Goal: Task Accomplishment & Management: Use online tool/utility

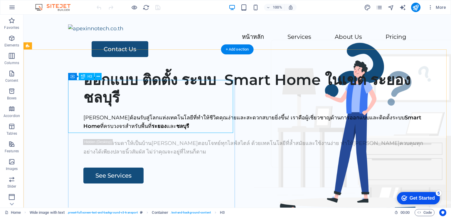
click at [136, 99] on div "ออกแบบ ติดตั้ง ระบบ Smart Home ในเขต ระยอง ชลบุรี" at bounding box center [257, 88] width 348 height 35
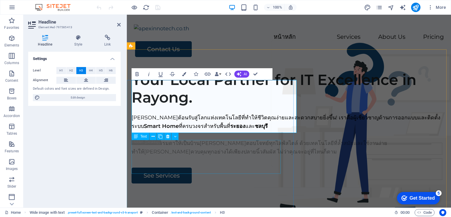
click at [194, 139] on div "[PERSON_NAME]ต้อนรับสู่โลกแห่งเทคโนโลยีที่ทำให้ชีวิตคุณง่ายและสะดวกสบายยิ่งขึ้น…" at bounding box center [289, 125] width 315 height 25
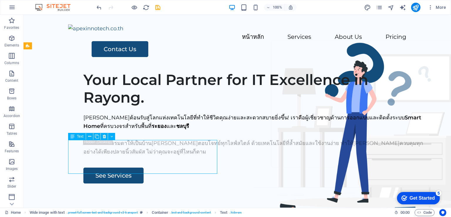
click at [172, 139] on div "[PERSON_NAME]ต้อนรับสู่โลกแห่งเทคโนโลยีที่ทำให้ชีวิตคุณง่ายและสะดวกสบายยิ่งขึ้น…" at bounding box center [257, 125] width 348 height 25
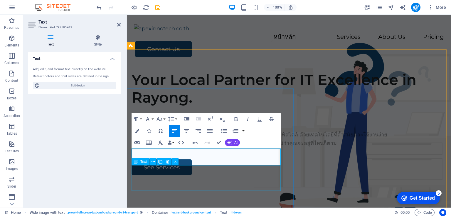
click at [202, 147] on div "เปลี่ยนบ้านธรรมดาให้เป็นบ้าน[PERSON_NAME]ตอบโจทย์ทุกไลฟ์สไตล์ ด้วยเทคโนโลยีที่ล…" at bounding box center [289, 138] width 315 height 17
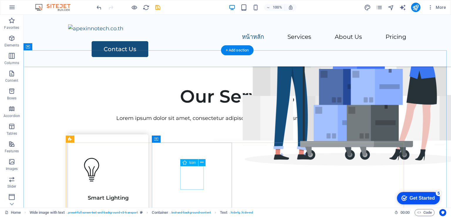
scroll to position [251, 0]
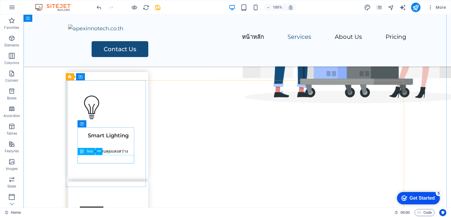
click at [112, 155] on div "ระบบควบคุมแสงสว่าง" at bounding box center [108, 151] width 57 height 9
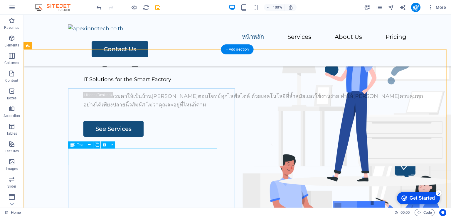
scroll to position [0, 0]
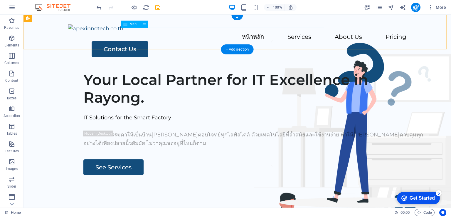
click at [181, 33] on nav "หน้าหลัก Services About Us Pricing" at bounding box center [237, 37] width 338 height 9
select select
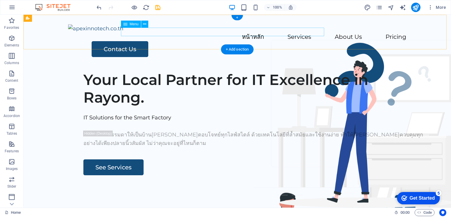
select select
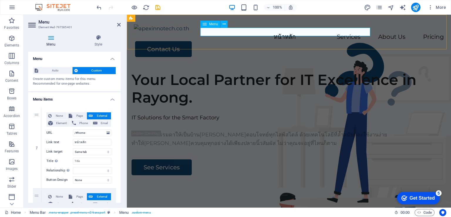
click at [210, 33] on nav "หน้าหลัก Services About Us Pricing" at bounding box center [289, 37] width 310 height 9
click at [79, 141] on input "หน้าหลัก" at bounding box center [92, 142] width 38 height 7
type input "ก"
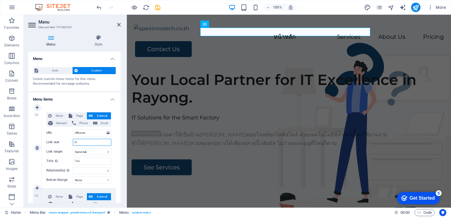
type input "Ho"
select select
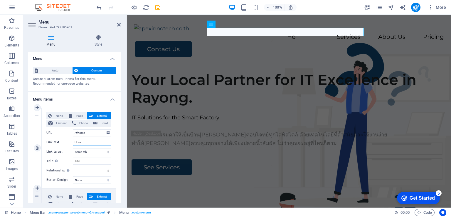
type input "Home"
select select
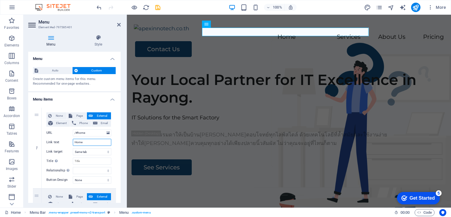
type input "Home"
click at [363, 33] on nav "Home Services About Us Pricing" at bounding box center [289, 37] width 310 height 9
click at [156, 8] on icon "save" at bounding box center [158, 7] width 7 height 7
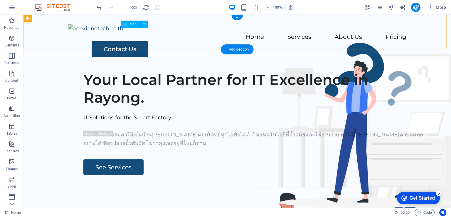
click at [314, 33] on nav "Home Services About Us Pricing" at bounding box center [237, 37] width 338 height 9
select select
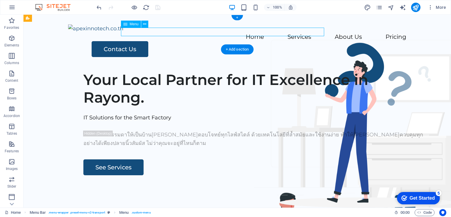
select select
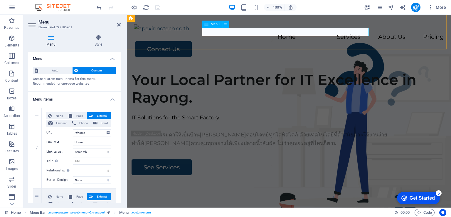
click at [358, 33] on nav "Home Services About Us Pricing" at bounding box center [289, 37] width 310 height 9
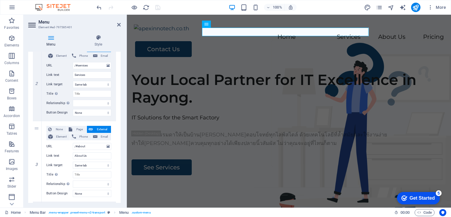
scroll to position [244, 0]
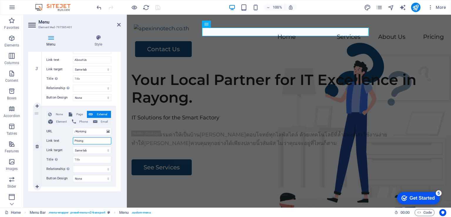
drag, startPoint x: 86, startPoint y: 140, endPoint x: 66, endPoint y: 139, distance: 20.3
click at [66, 139] on div "Link text Pricing" at bounding box center [78, 140] width 65 height 7
paste input "Case Studies"
type input "Case Studies"
select select
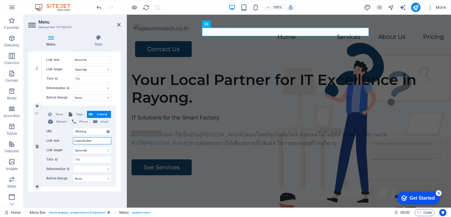
select select
type input "Case Studies"
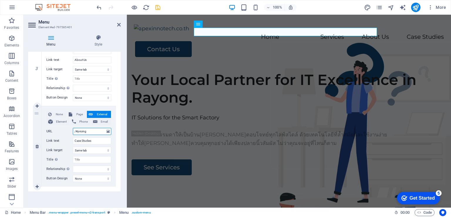
drag, startPoint x: 88, startPoint y: 132, endPoint x: 84, endPoint y: 132, distance: 4.4
click at [84, 132] on input "/#pricing" at bounding box center [92, 131] width 38 height 7
type input "/#"
select select
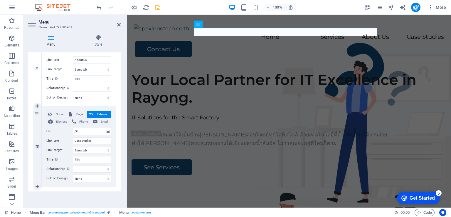
select select
type input "/#case"
select select
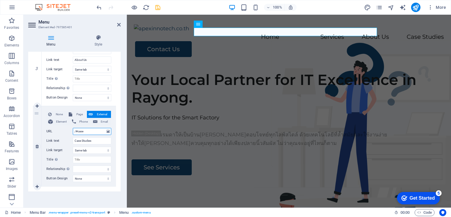
select select
type input "/#case"
click at [161, 8] on icon "save" at bounding box center [158, 7] width 7 height 7
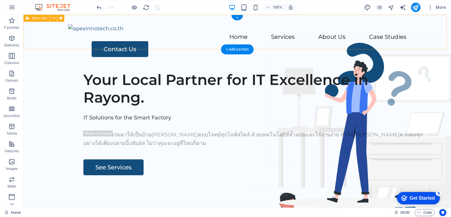
click at [317, 38] on div "Home Services About Us Case Studies Contact Us" at bounding box center [238, 41] width 428 height 52
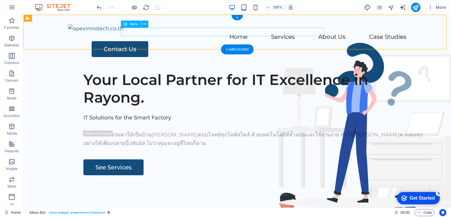
click at [316, 34] on nav "Home Services About Us Case Studies" at bounding box center [237, 37] width 338 height 9
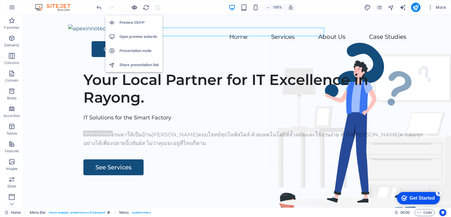
click at [135, 7] on icon "button" at bounding box center [134, 7] width 7 height 7
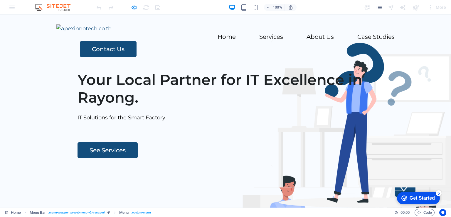
click at [358, 34] on link "Case Studies" at bounding box center [376, 37] width 37 height 6
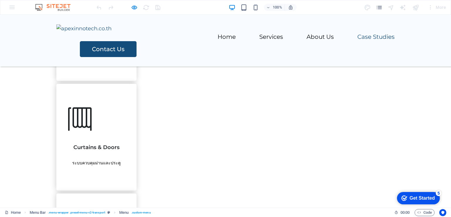
scroll to position [787, 0]
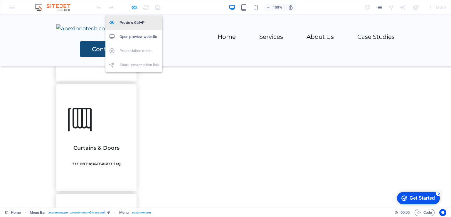
click at [130, 25] on h6 "Preview Ctrl+P" at bounding box center [139, 22] width 39 height 7
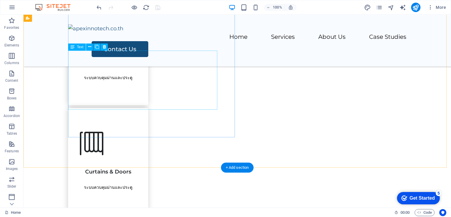
scroll to position [740, 0]
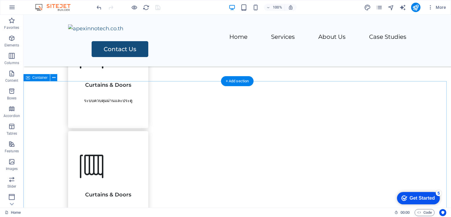
click at [55, 78] on icon at bounding box center [53, 78] width 3 height 6
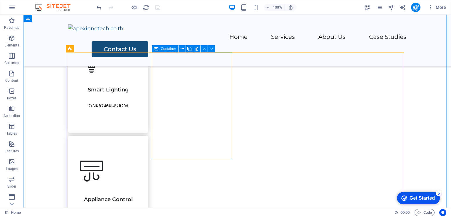
scroll to position [297, 0]
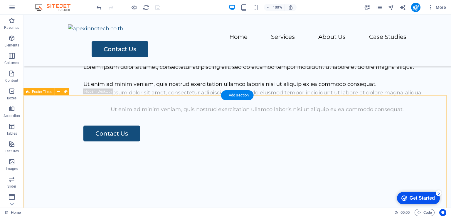
scroll to position [1245, 0]
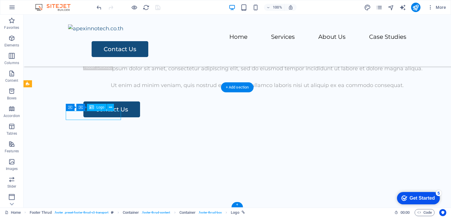
select select "px"
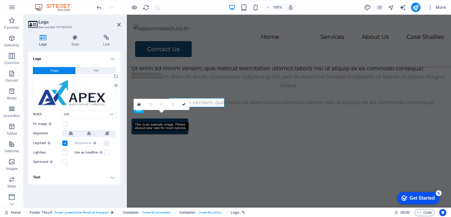
scroll to position [1257, 0]
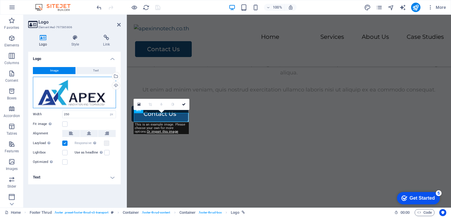
click at [104, 89] on div "Drag files here, click to choose files or select files from Files or our free s…" at bounding box center [74, 92] width 83 height 31
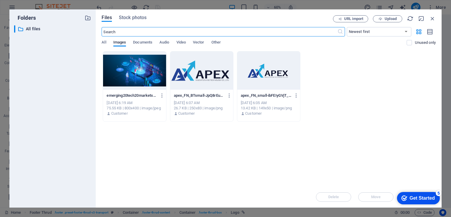
scroll to position [1163, 0]
click at [262, 75] on div at bounding box center [268, 70] width 63 height 38
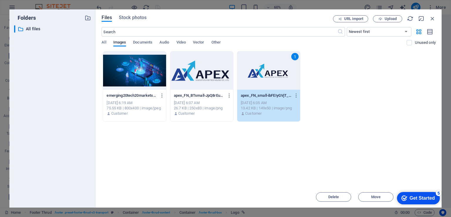
click at [186, 72] on div at bounding box center [201, 70] width 63 height 38
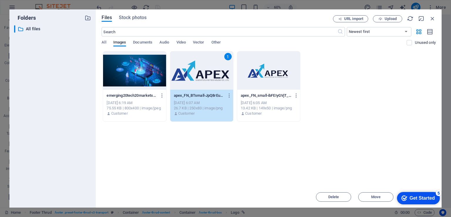
click at [205, 83] on div "1" at bounding box center [201, 70] width 63 height 38
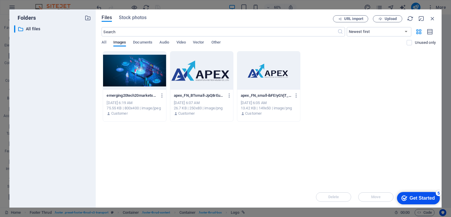
click at [202, 87] on div at bounding box center [201, 70] width 63 height 38
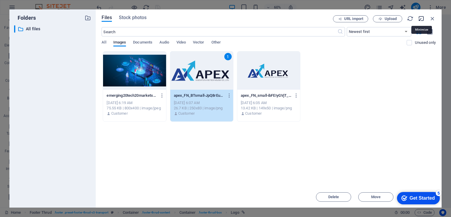
click at [422, 20] on icon "button" at bounding box center [421, 18] width 6 height 6
select select "image"
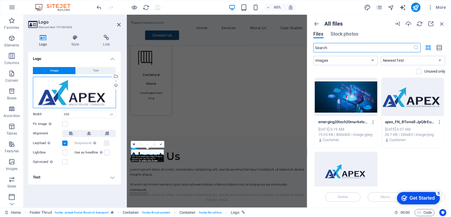
click at [50, 98] on div "Drag files here, click to choose files or select files from Files or our free s…" at bounding box center [74, 92] width 83 height 31
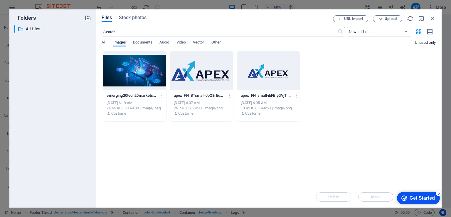
click at [295, 80] on div at bounding box center [268, 70] width 63 height 38
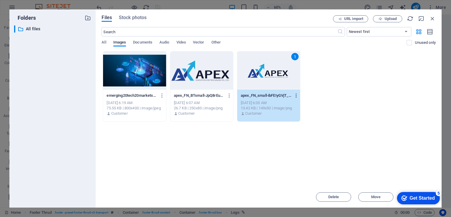
click at [297, 93] on icon "button" at bounding box center [297, 95] width 6 height 5
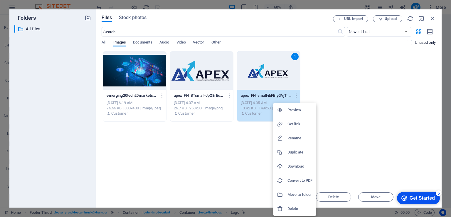
click at [328, 105] on div at bounding box center [225, 108] width 451 height 217
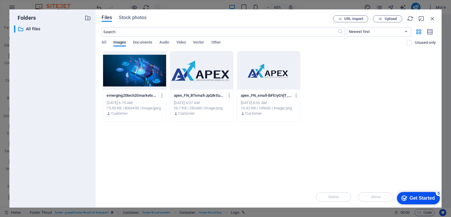
click at [414, 202] on div "checkmark Get Started 5" at bounding box center [418, 198] width 43 height 12
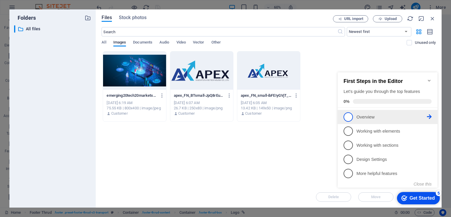
click at [382, 112] on link "1 Overview - incomplete" at bounding box center [388, 116] width 88 height 9
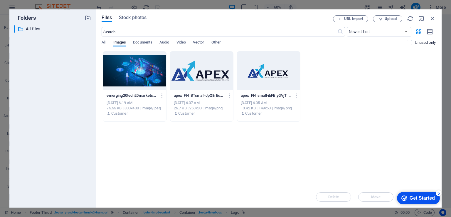
scroll to position [0, 0]
click at [204, 71] on div at bounding box center [201, 70] width 63 height 38
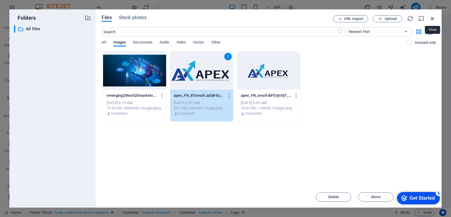
click at [434, 19] on icon "button" at bounding box center [432, 18] width 6 height 6
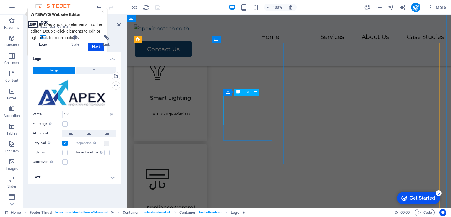
scroll to position [289, 0]
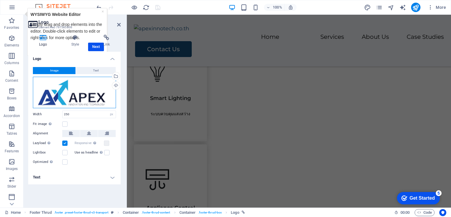
click at [73, 95] on div "Drag files here, click to choose files or select files from Files or our free s…" at bounding box center [74, 92] width 83 height 31
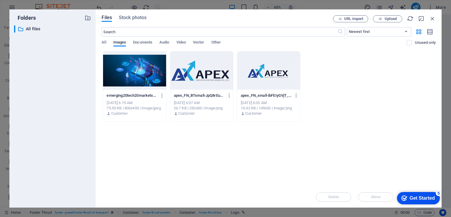
click at [278, 68] on div at bounding box center [268, 70] width 63 height 38
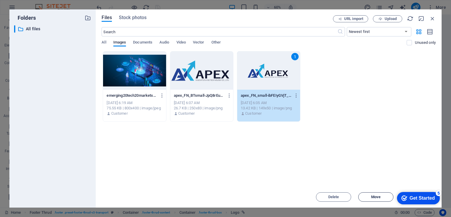
click at [370, 197] on span "Move" at bounding box center [376, 197] width 30 height 4
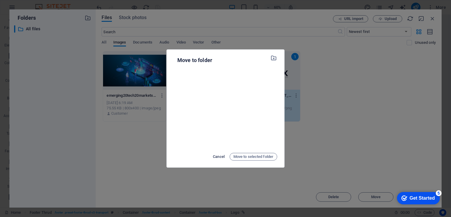
click at [221, 155] on span "Cancel" at bounding box center [219, 156] width 12 height 7
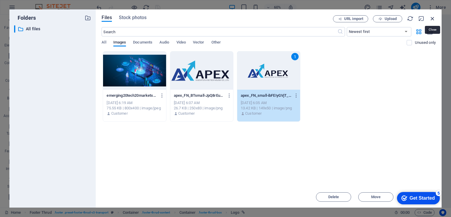
click at [431, 19] on icon "button" at bounding box center [432, 18] width 6 height 6
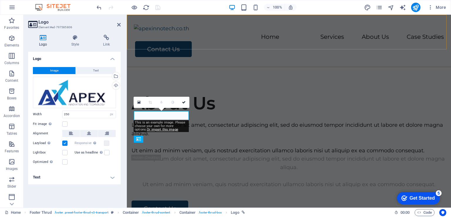
scroll to position [1259, 0]
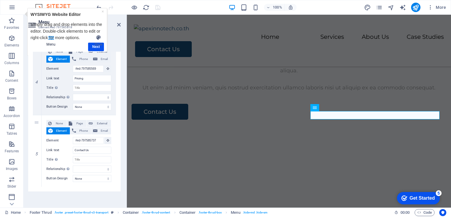
scroll to position [251, 0]
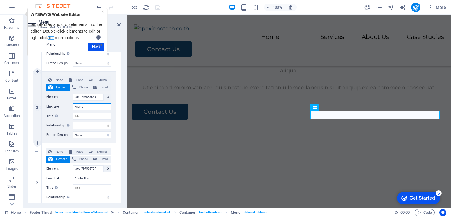
drag, startPoint x: 89, startPoint y: 105, endPoint x: 57, endPoint y: 106, distance: 31.4
click at [57, 106] on div "Link text Pricing" at bounding box center [78, 106] width 65 height 7
type input "ฉฟหำ ฆ"
select select
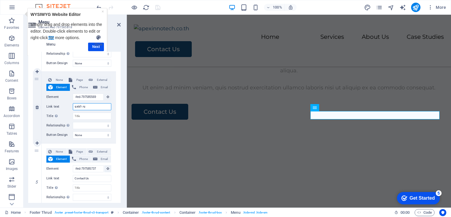
select select
type input "ฉ"
type input "C"
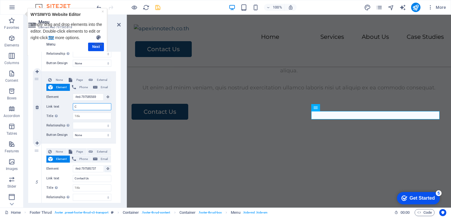
select select
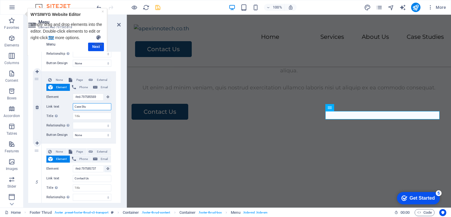
type input "Case Stud"
select select
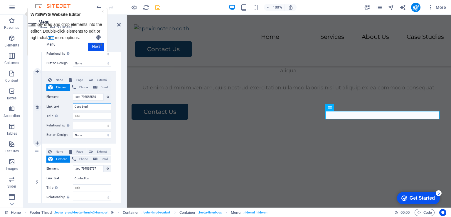
select select
type input "Case Study"
select select
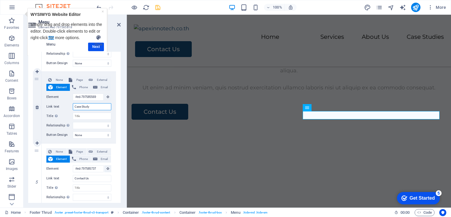
select select
type input "Case Study"
click at [93, 46] on h4 "Style" at bounding box center [98, 41] width 45 height 12
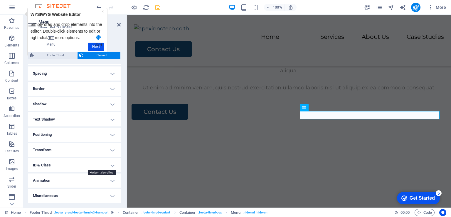
scroll to position [0, 0]
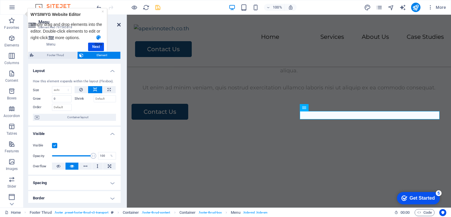
click at [119, 25] on icon at bounding box center [119, 24] width 4 height 5
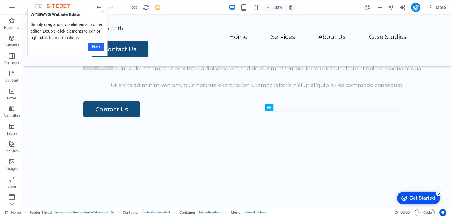
click at [99, 46] on link "Next" at bounding box center [96, 46] width 16 height 9
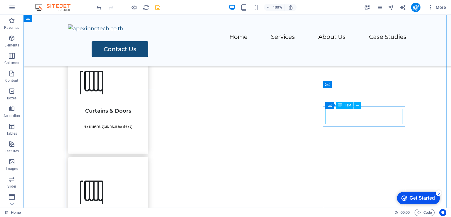
scroll to position [821, 0]
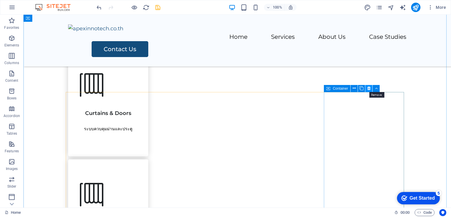
click at [368, 85] on icon at bounding box center [369, 88] width 3 height 6
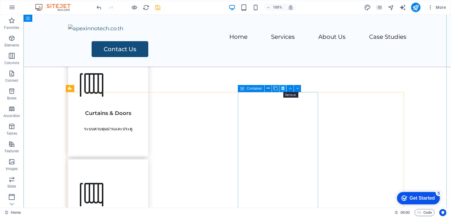
click at [282, 86] on icon at bounding box center [282, 88] width 3 height 6
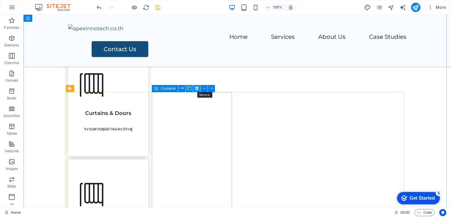
click at [198, 86] on icon at bounding box center [196, 88] width 3 height 6
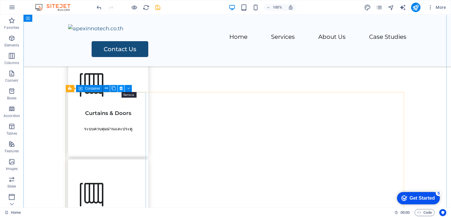
click at [122, 91] on icon at bounding box center [121, 88] width 3 height 6
click at [121, 89] on icon at bounding box center [121, 88] width 3 height 6
click at [121, 87] on icon at bounding box center [121, 88] width 3 height 6
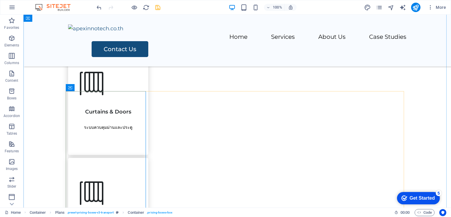
scroll to position [822, 0]
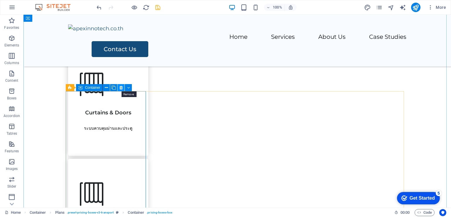
click at [122, 88] on icon at bounding box center [121, 88] width 3 height 6
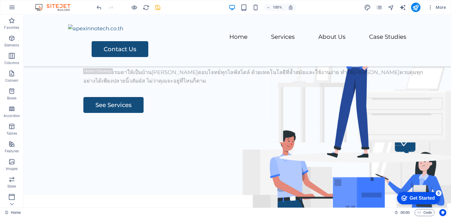
scroll to position [44, 0]
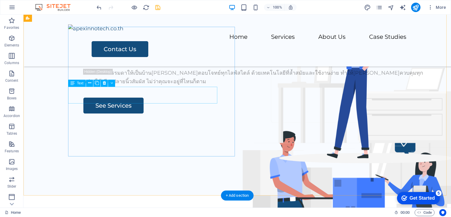
click at [133, 69] on div "IT Solutions for the Smart Factory" at bounding box center [257, 60] width 348 height 17
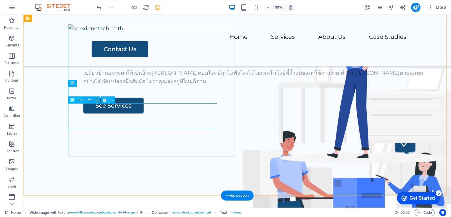
click at [145, 86] on div "เปลี่ยนบ้านธรรมดาให้เป็นบ้าน[PERSON_NAME]ตอบโจทย์ทุกไลฟ์สไตล์ ด้วยเทคโนโลยีที่ล…" at bounding box center [257, 77] width 348 height 17
click at [165, 86] on div "เปลี่ยนบ้านธรรมดาให้เป็นบ้าน[PERSON_NAME]ตอบโจทย์ทุกไลฟ์สไตล์ ด้วยเทคโนโลยีที่ล…" at bounding box center [257, 77] width 348 height 17
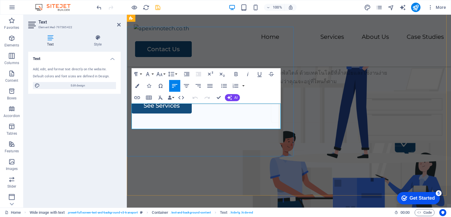
click at [165, 86] on p "เปลี่ยนบ้านธรรมดาให้เป็นบ้าน[PERSON_NAME]ตอบโจทย์ทุกไลฟ์สไตล์ ด้วยเทคโนโลยีที่ล…" at bounding box center [289, 77] width 315 height 17
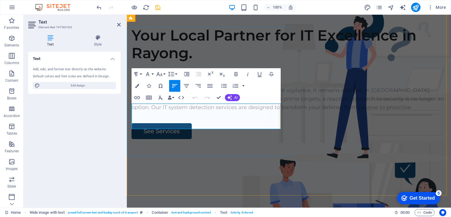
scroll to position [27, 0]
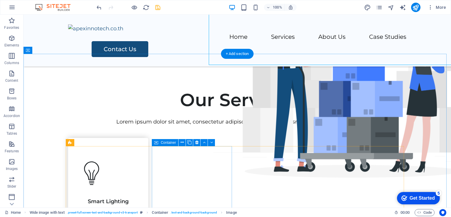
scroll to position [186, 0]
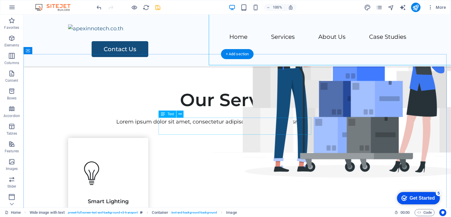
click at [212, 122] on div "Lorem ipsum dolor sit amet, consectetur adipiscing elit, sed do eiusmod tempor …" at bounding box center [237, 122] width 338 height 9
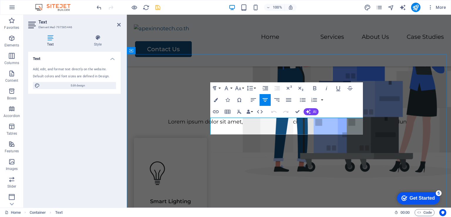
click at [212, 122] on p "Lorem ipsum dolor sit amet, consectetur adipiscing elit, sed do eiusmod tempor …" at bounding box center [289, 122] width 310 height 9
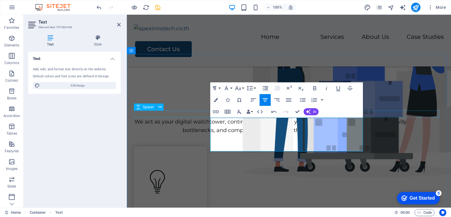
click at [372, 113] on div at bounding box center [289, 113] width 310 height 7
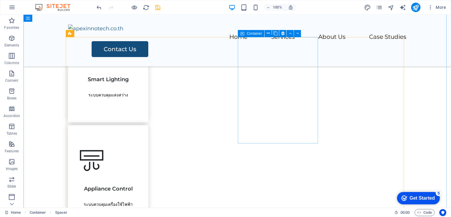
scroll to position [317, 0]
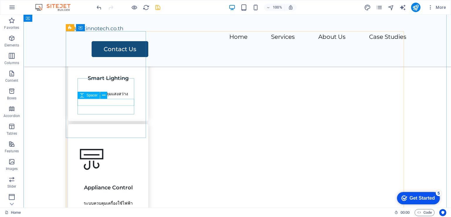
click at [117, 89] on div at bounding box center [108, 85] width 57 height 7
select select "px"
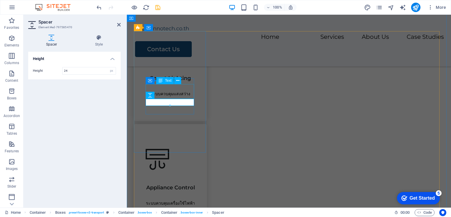
click at [188, 82] on div "Smart Lighting" at bounding box center [171, 75] width 50 height 15
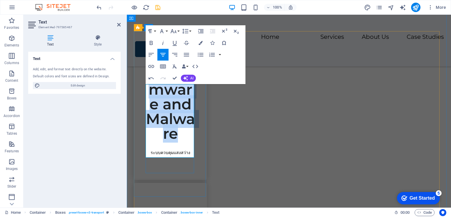
drag, startPoint x: 148, startPoint y: 94, endPoint x: 187, endPoint y: 151, distance: 69.4
click at [187, 141] on h3 "Ransomware and Malware" at bounding box center [171, 104] width 50 height 73
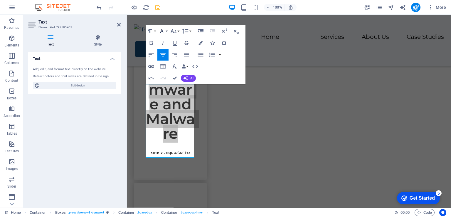
click at [167, 31] on button "Font Family" at bounding box center [162, 31] width 11 height 12
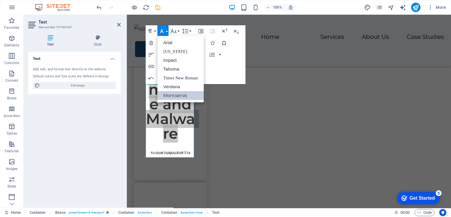
scroll to position [0, 0]
click at [167, 32] on button "Font Family" at bounding box center [162, 31] width 11 height 12
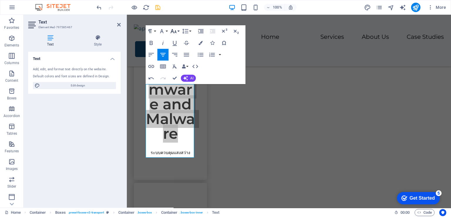
click at [179, 32] on button "Font Size" at bounding box center [174, 31] width 11 height 12
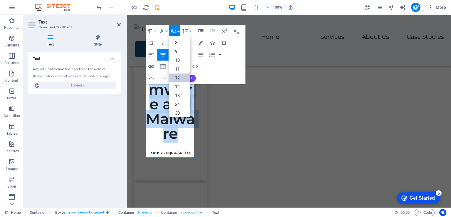
click at [177, 74] on link "12" at bounding box center [179, 77] width 21 height 9
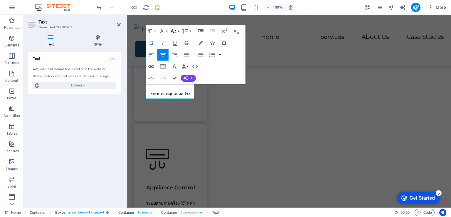
click at [180, 33] on button "Font Size" at bounding box center [174, 31] width 11 height 12
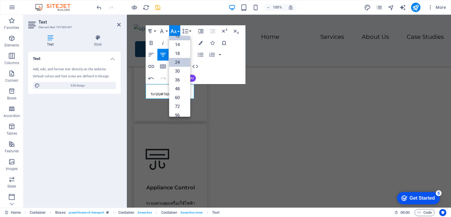
click at [178, 64] on link "24" at bounding box center [179, 62] width 21 height 9
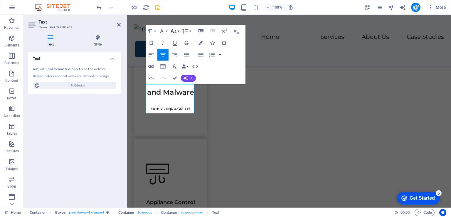
click at [176, 31] on icon "button" at bounding box center [173, 31] width 7 height 7
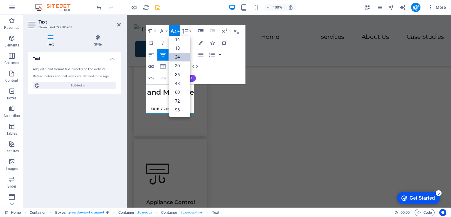
scroll to position [47, 0]
click at [176, 51] on link "18" at bounding box center [179, 48] width 21 height 9
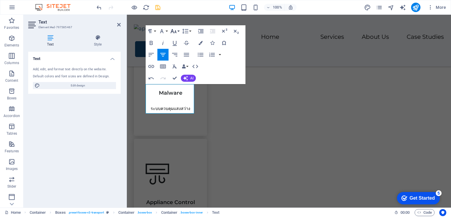
click at [179, 31] on button "Font Size" at bounding box center [174, 31] width 11 height 12
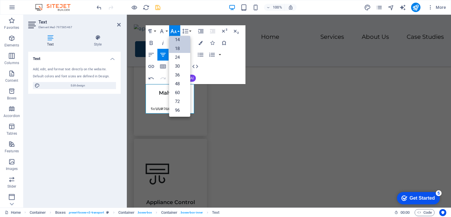
click at [179, 43] on link "14" at bounding box center [179, 39] width 21 height 9
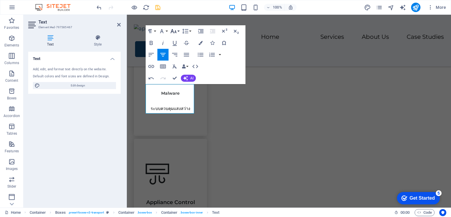
click at [179, 33] on button "Font Size" at bounding box center [174, 31] width 11 height 12
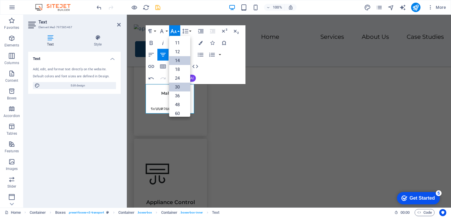
scroll to position [26, 0]
click at [180, 51] on link "12" at bounding box center [179, 52] width 21 height 9
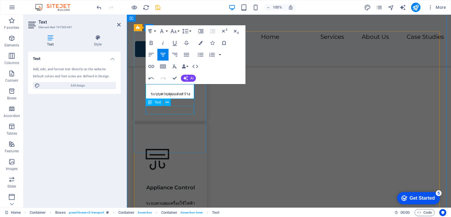
click at [178, 98] on div "ระบบควบคุมแสงสว่าง" at bounding box center [171, 93] width 50 height 9
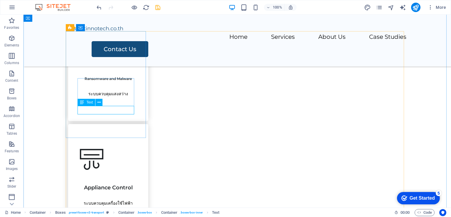
click at [117, 98] on div "ระบบควบคุมแสงสว่าง" at bounding box center [108, 93] width 57 height 9
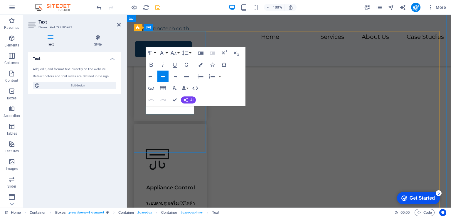
click at [167, 96] on span "ระบบควบคุมแสงสว่าง" at bounding box center [171, 93] width 40 height 5
click at [184, 121] on div "Ransomware and Malware" at bounding box center [170, 68] width 73 height 107
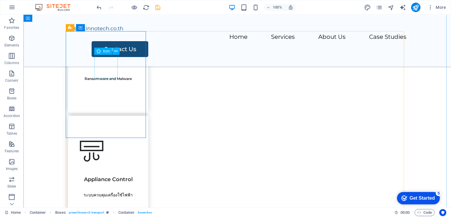
click at [108, 62] on figure at bounding box center [108, 50] width 57 height 24
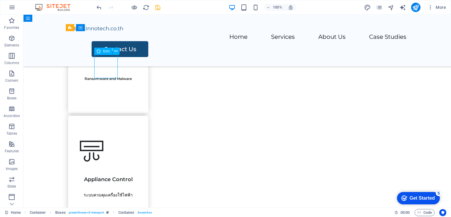
click at [108, 62] on figure at bounding box center [108, 50] width 57 height 24
select select "xMidYMid"
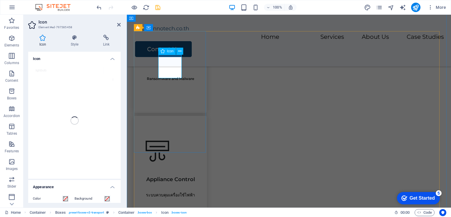
click at [172, 62] on figure at bounding box center [171, 50] width 50 height 24
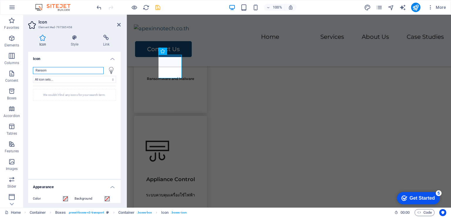
click at [61, 71] on input "Ransom" at bounding box center [68, 70] width 71 height 7
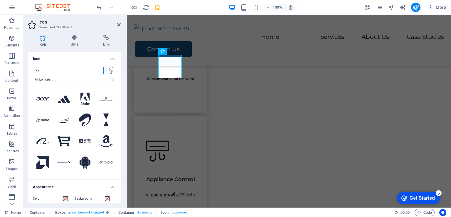
type input "R"
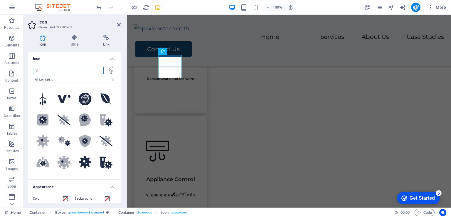
type input "V"
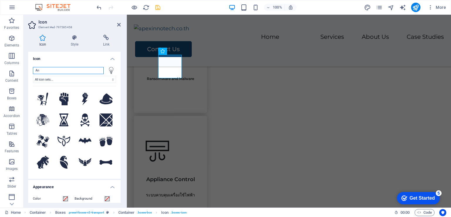
type input "A"
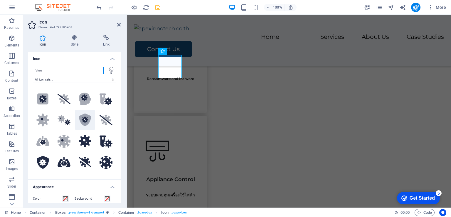
type input "Virus"
click at [86, 115] on icon at bounding box center [85, 119] width 12 height 13
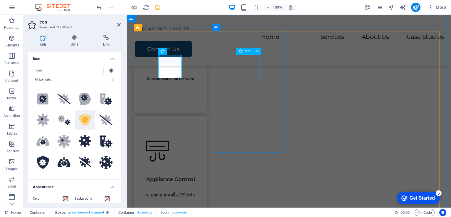
click at [195, 139] on figure at bounding box center [171, 151] width 50 height 24
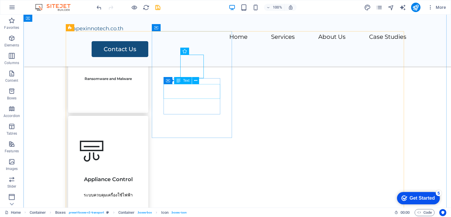
click at [137, 169] on div "Appliance Control" at bounding box center [108, 176] width 57 height 15
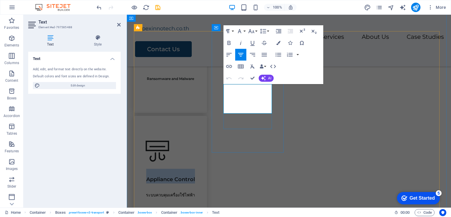
drag, startPoint x: 234, startPoint y: 94, endPoint x: 261, endPoint y: 107, distance: 30.0
click at [195, 169] on h3 "Appliance Control" at bounding box center [171, 176] width 50 height 15
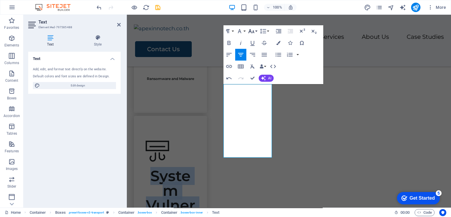
click at [258, 34] on button "Font Size" at bounding box center [252, 31] width 11 height 12
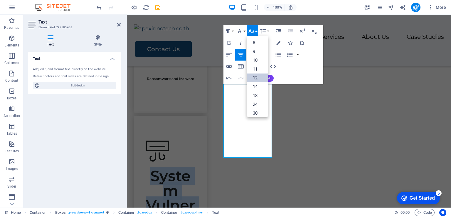
click at [259, 78] on link "12" at bounding box center [257, 77] width 21 height 9
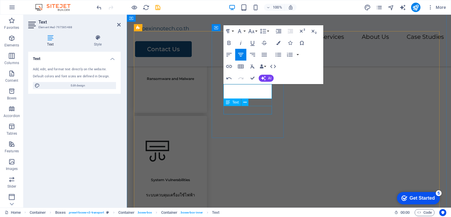
click at [195, 190] on div "ระบบควบคุมเครื่องใช้ไฟฟ้า" at bounding box center [171, 194] width 50 height 9
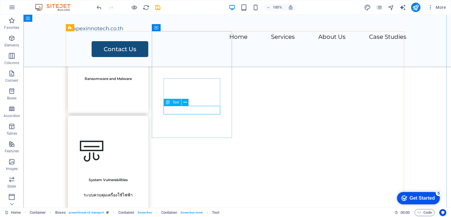
click at [137, 190] on div "ระบบควบคุมเครื่องใช้ไฟฟ้า" at bounding box center [108, 194] width 57 height 9
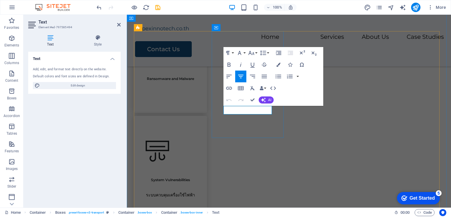
click at [195, 190] on p "ระบบควบคุมเครื่องใช้ไฟฟ้า" at bounding box center [171, 194] width 50 height 9
click at [207, 130] on div "System Vulnerabilities" at bounding box center [170, 169] width 73 height 107
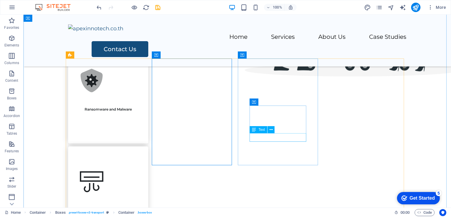
scroll to position [286, 0]
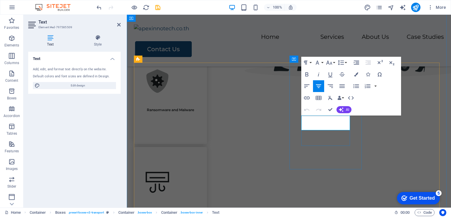
drag, startPoint x: 307, startPoint y: 127, endPoint x: 346, endPoint y: 128, distance: 39.4
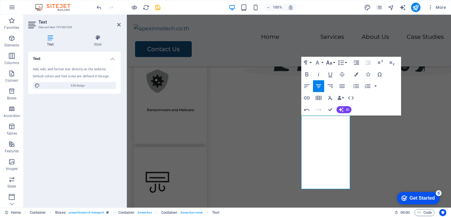
click at [334, 63] on button "Font Size" at bounding box center [330, 63] width 11 height 12
click at [335, 107] on link "12" at bounding box center [335, 109] width 21 height 9
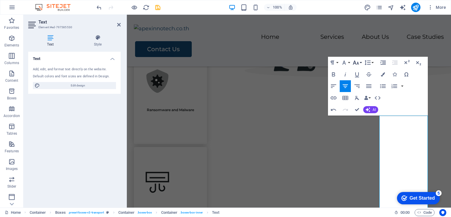
click at [360, 65] on button "Font Size" at bounding box center [357, 63] width 11 height 12
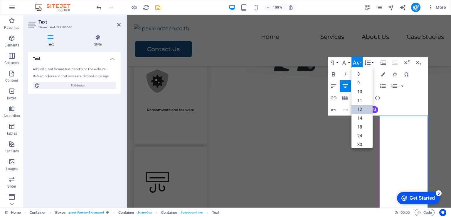
click at [365, 106] on link "12" at bounding box center [362, 109] width 21 height 9
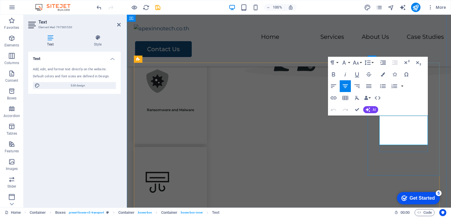
drag, startPoint x: 402, startPoint y: 142, endPoint x: 418, endPoint y: 142, distance: 15.9
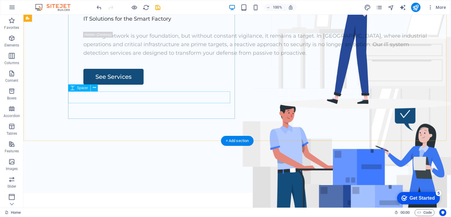
scroll to position [0, 0]
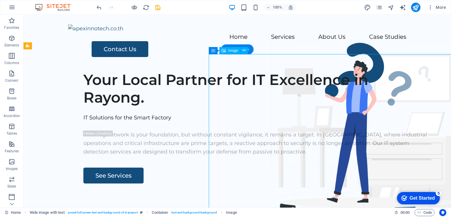
select select "px"
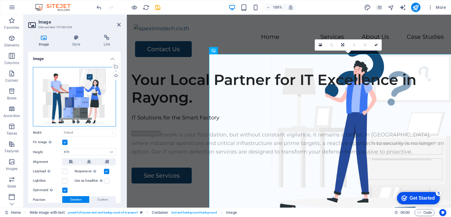
click at [81, 91] on div "Drag files here, click to choose files or select files from Files or our free s…" at bounding box center [74, 96] width 83 height 59
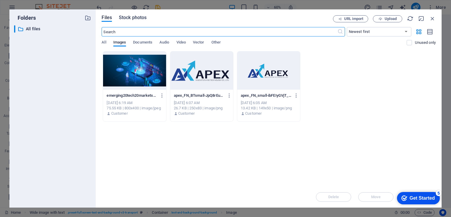
click at [133, 16] on span "Stock photos" at bounding box center [133, 17] width 28 height 7
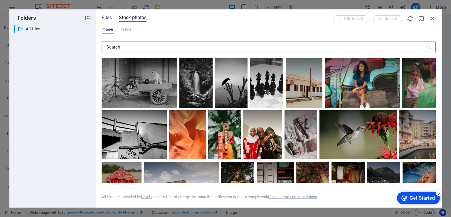
click at [203, 45] on input "text" at bounding box center [264, 47] width 324 height 12
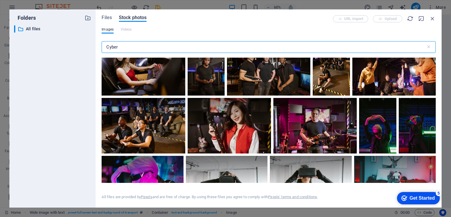
scroll to position [2098, 0]
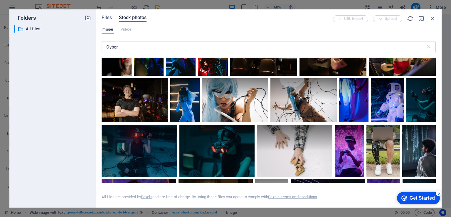
click at [337, 29] on div at bounding box center [370, 6] width 67 height 44
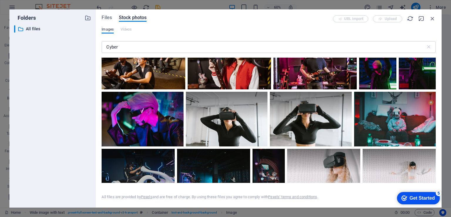
scroll to position [3340, 0]
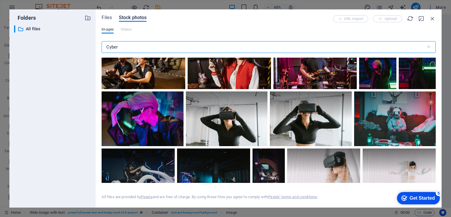
click at [136, 48] on input "Cyber" at bounding box center [264, 47] width 324 height 12
click at [135, 46] on input "Cyber" at bounding box center [264, 47] width 324 height 12
type input "C"
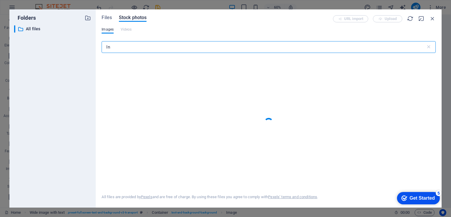
type input "I"
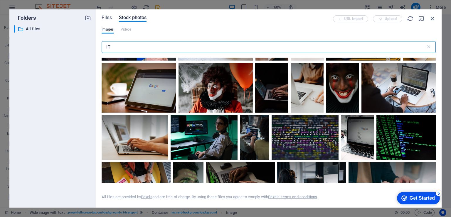
scroll to position [672, 0]
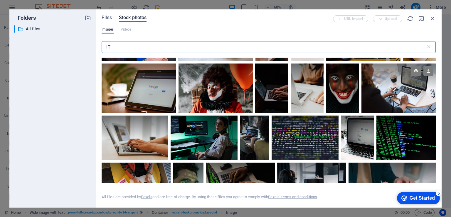
type input "IT"
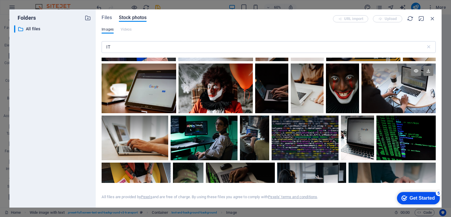
click at [391, 80] on div at bounding box center [399, 75] width 74 height 25
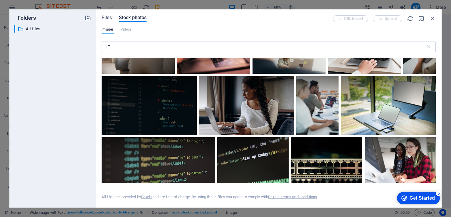
scroll to position [1014, 0]
click at [318, 111] on div at bounding box center [317, 105] width 42 height 59
click at [333, 78] on icon at bounding box center [331, 83] width 10 height 10
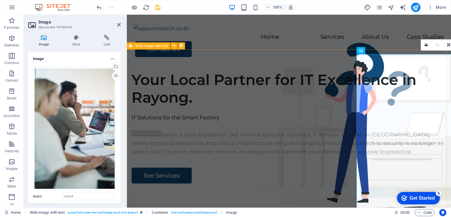
click at [320, 126] on div "Your Local Partner for IT Excellence in Rayong. IT Solutions for the Smart Fact…" at bounding box center [289, 178] width 324 height 225
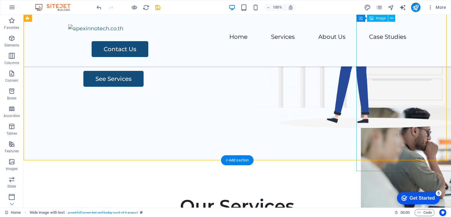
scroll to position [79, 0]
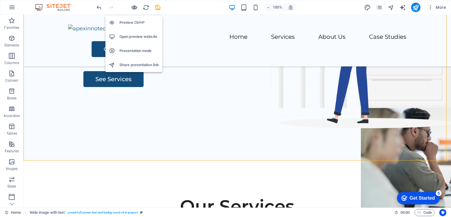
click at [136, 4] on icon "button" at bounding box center [134, 7] width 7 height 7
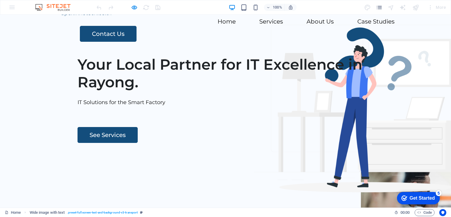
scroll to position [0, 0]
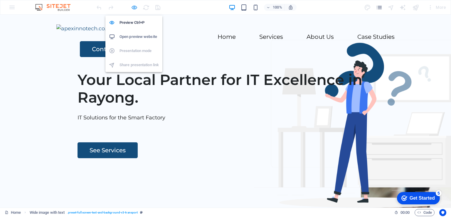
click at [134, 6] on icon "button" at bounding box center [134, 7] width 7 height 7
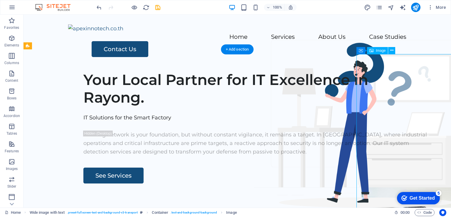
click at [376, 52] on div "Image" at bounding box center [377, 50] width 21 height 7
click at [377, 48] on div "Image" at bounding box center [377, 50] width 21 height 7
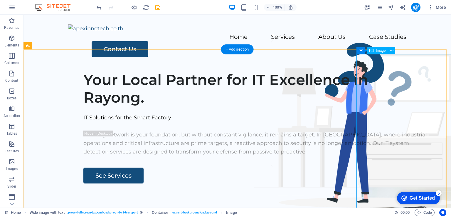
select select "px"
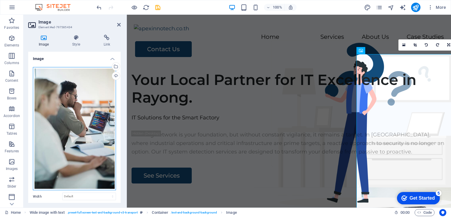
click at [96, 95] on div "Drag files here, click to choose files or select files from Files or our free s…" at bounding box center [74, 128] width 83 height 123
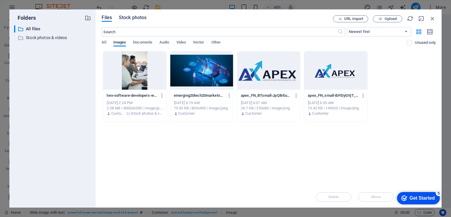
click at [137, 19] on span "Stock photos" at bounding box center [133, 17] width 28 height 7
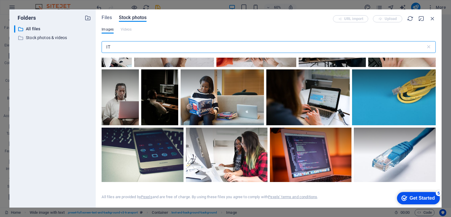
scroll to position [3465, 0]
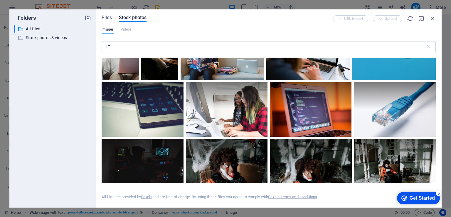
click at [266, 52] on div at bounding box center [307, 38] width 83 height 28
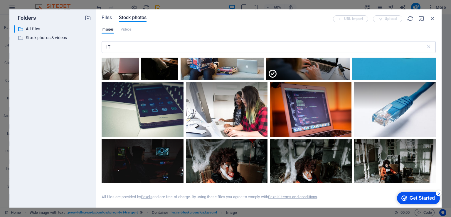
click at [338, 36] on icon at bounding box center [343, 31] width 10 height 10
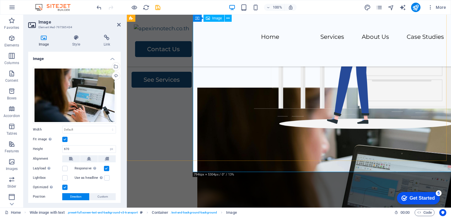
scroll to position [1, 0]
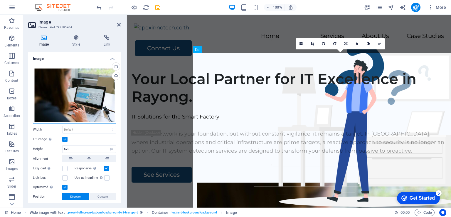
click at [106, 93] on div "Drag files here, click to choose files or select files from Files or our free s…" at bounding box center [74, 95] width 83 height 56
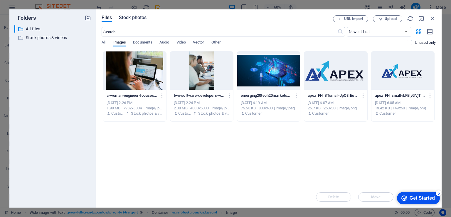
click at [132, 18] on span "Stock photos" at bounding box center [133, 17] width 28 height 7
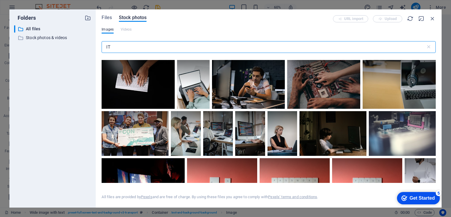
scroll to position [2100, 0]
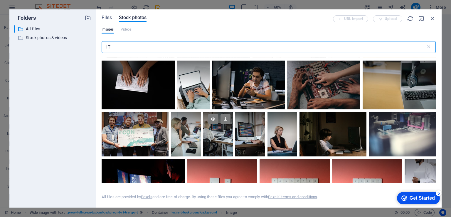
click at [221, 125] on div at bounding box center [218, 123] width 30 height 22
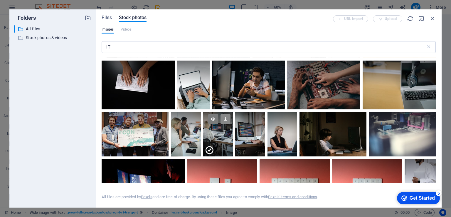
click at [227, 114] on icon at bounding box center [226, 119] width 10 height 10
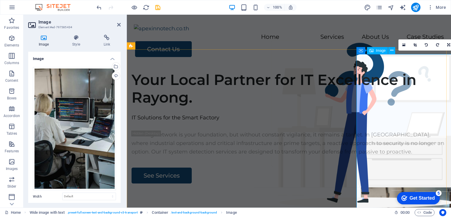
click at [388, 51] on icon at bounding box center [386, 50] width 3 height 6
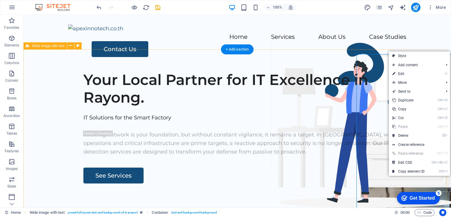
click at [337, 103] on div "Your Local Partner for IT Excellence in Rayong. IT Solutions for the Smart Fact…" at bounding box center [238, 178] width 428 height 225
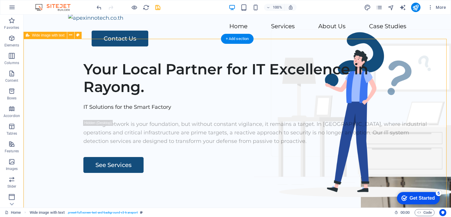
scroll to position [11, 0]
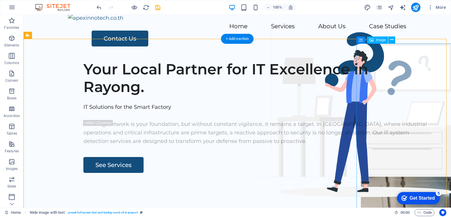
click at [392, 38] on icon at bounding box center [391, 40] width 3 height 6
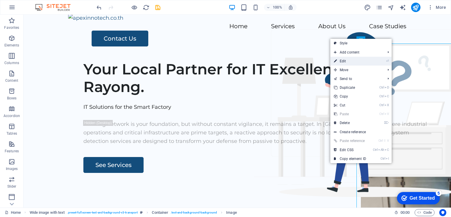
click at [377, 62] on li "⏎ Edit" at bounding box center [360, 61] width 61 height 9
click at [346, 58] on link "⏎ Edit" at bounding box center [349, 61] width 39 height 9
select select "px"
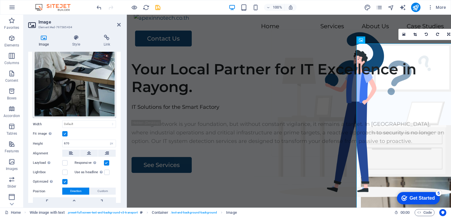
scroll to position [73, 0]
click at [71, 152] on icon at bounding box center [71, 152] width 4 height 7
click at [99, 124] on select "Default auto px rem % em vh vw" at bounding box center [89, 123] width 53 height 7
select select "px"
click at [106, 120] on select "Default auto px rem % em vh vw" at bounding box center [89, 123] width 53 height 7
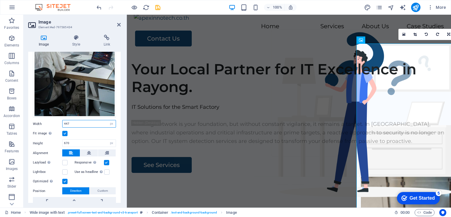
click at [85, 123] on input "447" at bounding box center [89, 123] width 53 height 7
type input "4"
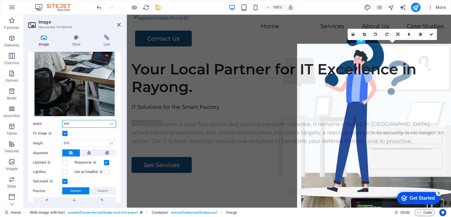
type input "650"
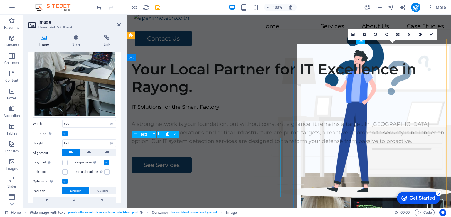
click at [223, 145] on div "A strong network is your foundation, but without constant vigilance, it remains…" at bounding box center [289, 132] width 315 height 25
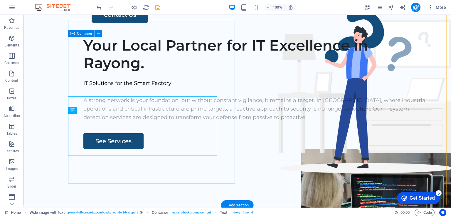
scroll to position [0, 0]
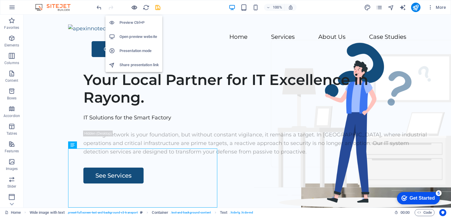
click at [137, 9] on icon "button" at bounding box center [134, 7] width 7 height 7
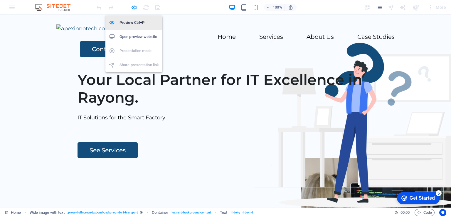
click at [135, 20] on h6 "Preview Ctrl+P" at bounding box center [139, 22] width 39 height 7
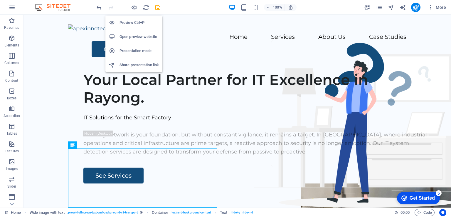
click at [137, 12] on div "Preview Ctrl+P Open preview website Presentation mode Share presentation link" at bounding box center [133, 41] width 57 height 61
click at [135, 9] on icon "button" at bounding box center [134, 7] width 7 height 7
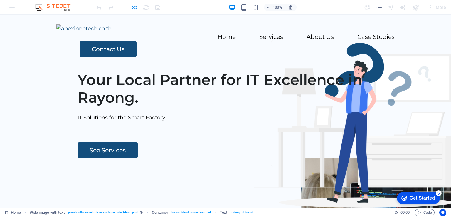
click at [236, 140] on div "Your Local Partner for IT Excellence in Rayong. IT Solutions for the Smart Fact…" at bounding box center [225, 178] width 451 height 225
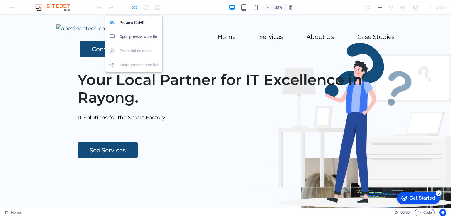
click at [135, 7] on icon "button" at bounding box center [134, 7] width 7 height 7
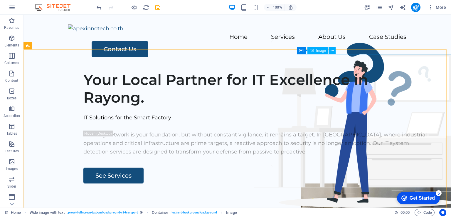
click at [320, 49] on span "Image" at bounding box center [321, 51] width 10 height 4
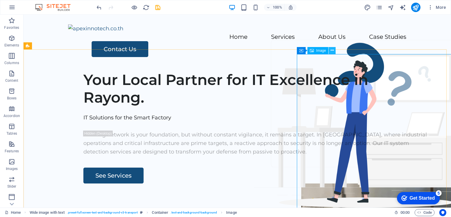
click at [334, 51] on button at bounding box center [332, 50] width 7 height 7
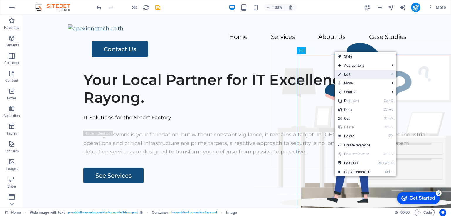
click at [347, 73] on link "⏎ Edit" at bounding box center [354, 74] width 39 height 9
select select "px"
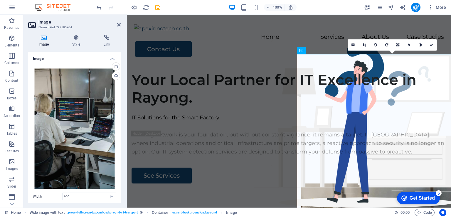
click at [102, 86] on div "Drag files here, click to choose files or select files from Files or our free s…" at bounding box center [74, 128] width 83 height 123
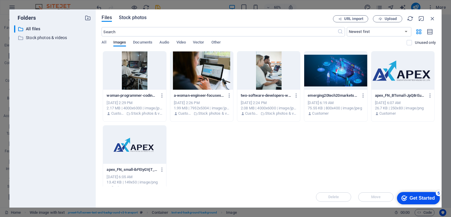
click at [132, 18] on span "Stock photos" at bounding box center [133, 17] width 28 height 7
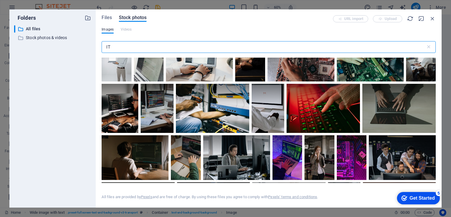
scroll to position [1411, 0]
click at [213, 103] on div at bounding box center [212, 107] width 73 height 49
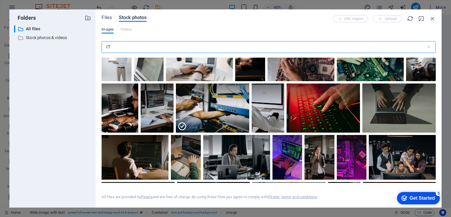
click at [128, 49] on input "IT" at bounding box center [264, 47] width 324 height 12
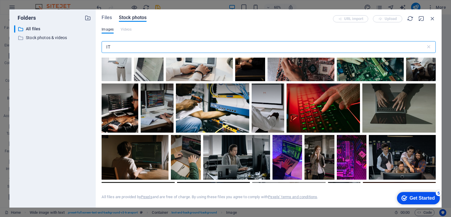
type input "I"
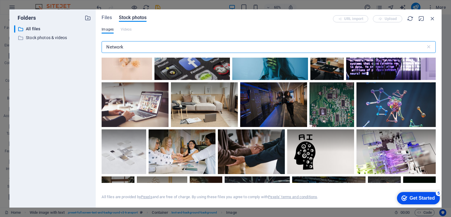
scroll to position [1204, 0]
type input "Network"
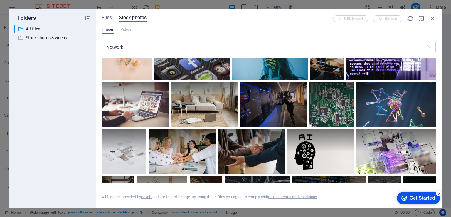
click at [169, 125] on div at bounding box center [135, 104] width 67 height 45
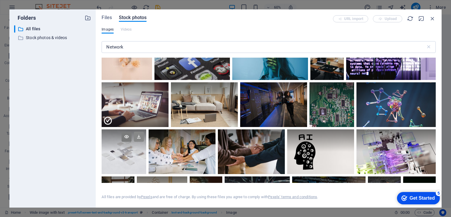
click at [144, 142] on icon at bounding box center [139, 137] width 10 height 10
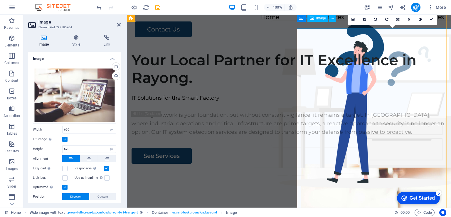
scroll to position [19, 0]
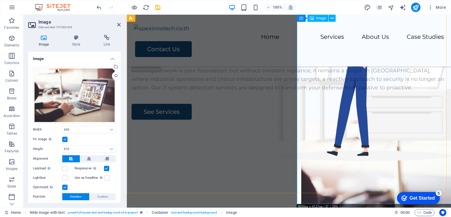
scroll to position [46, 0]
click at [351, 120] on figure at bounding box center [396, 218] width 191 height 197
click at [355, 124] on figure at bounding box center [396, 218] width 191 height 197
click at [377, 120] on figure at bounding box center [396, 218] width 191 height 197
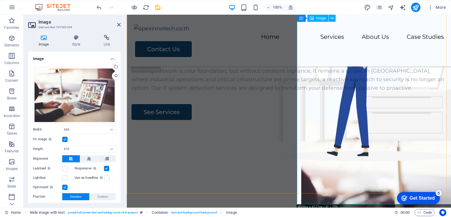
click at [392, 120] on figure at bounding box center [396, 218] width 191 height 197
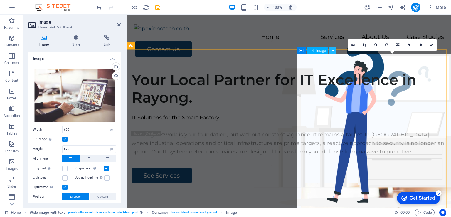
click at [333, 53] on icon at bounding box center [332, 50] width 3 height 6
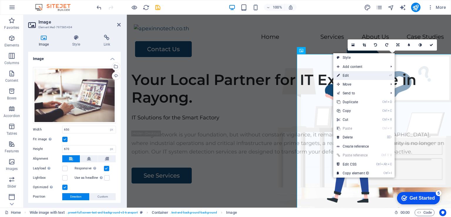
click at [358, 73] on link "⏎ Edit" at bounding box center [352, 75] width 39 height 9
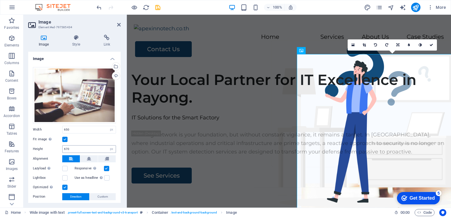
scroll to position [35, 0]
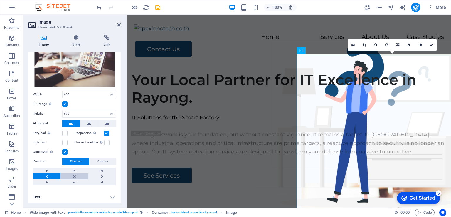
click at [73, 176] on link at bounding box center [75, 176] width 28 height 6
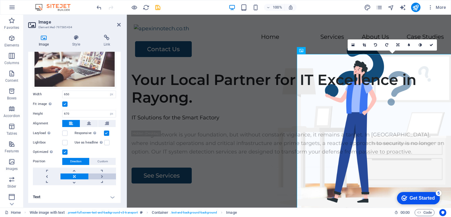
click at [95, 173] on link at bounding box center [102, 176] width 28 height 6
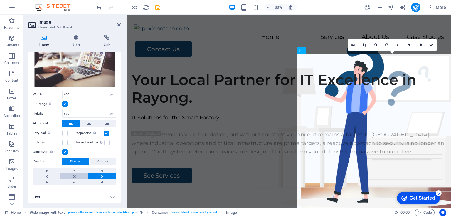
click at [80, 173] on link at bounding box center [75, 176] width 28 height 6
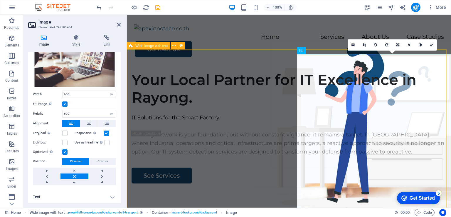
click at [249, 66] on div "Your Local Partner for IT Excellence in Rayong. IT Solutions for the Smart Fact…" at bounding box center [289, 178] width 324 height 225
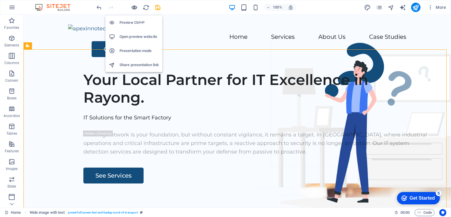
click at [134, 9] on icon "button" at bounding box center [134, 7] width 7 height 7
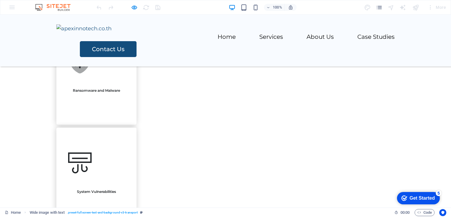
scroll to position [306, 0]
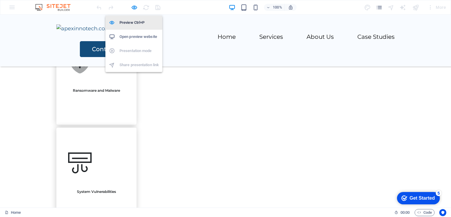
click at [131, 21] on h6 "Preview Ctrl+P" at bounding box center [139, 22] width 39 height 7
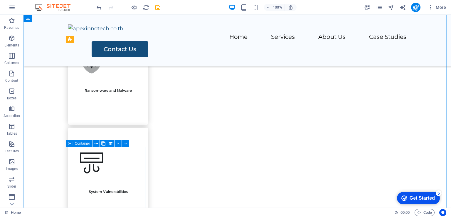
click at [110, 142] on icon at bounding box center [110, 143] width 3 height 6
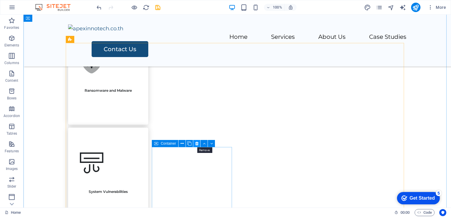
click at [197, 145] on icon at bounding box center [196, 143] width 3 height 6
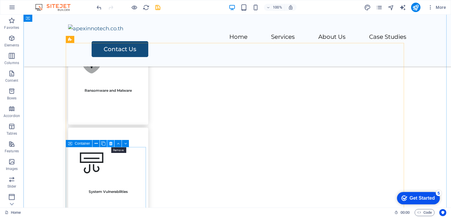
click at [110, 144] on icon at bounding box center [110, 143] width 3 height 6
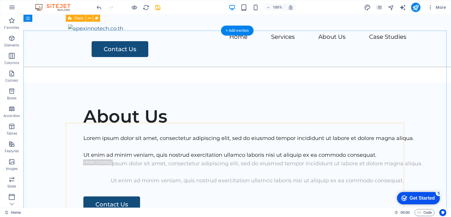
scroll to position [686, 0]
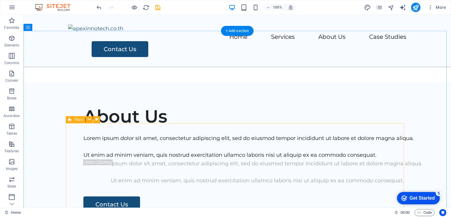
click at [95, 119] on icon at bounding box center [96, 119] width 3 height 6
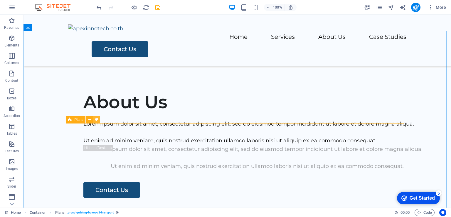
select select "rem"
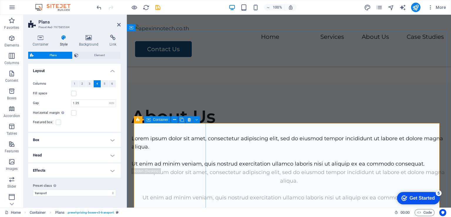
click at [189, 119] on icon at bounding box center [189, 120] width 3 height 6
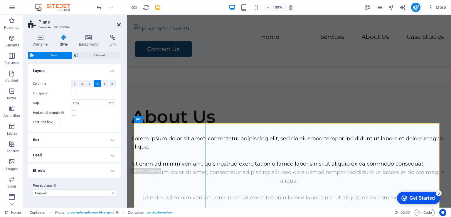
click at [119, 26] on icon at bounding box center [119, 24] width 4 height 5
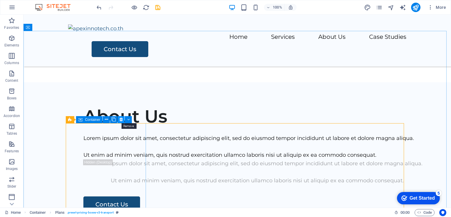
click at [123, 117] on icon at bounding box center [121, 119] width 3 height 6
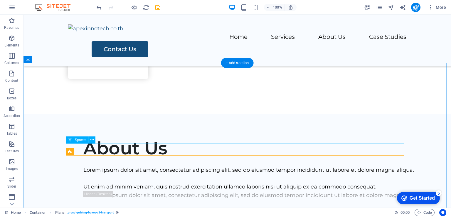
scroll to position [653, 0]
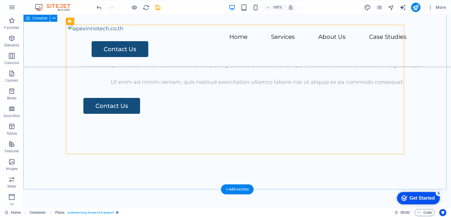
scroll to position [785, 0]
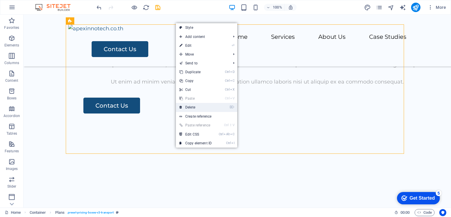
click at [199, 108] on link "⌦ Delete" at bounding box center [195, 107] width 39 height 9
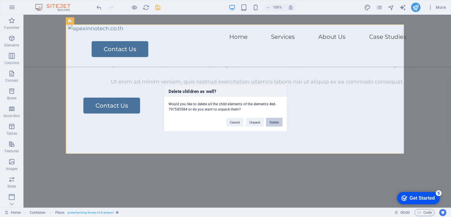
click at [273, 120] on button "Delete" at bounding box center [274, 122] width 16 height 9
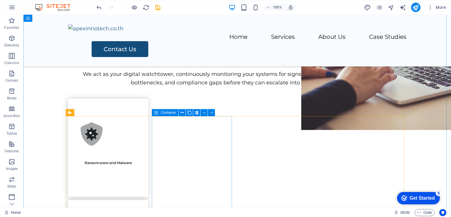
scroll to position [229, 0]
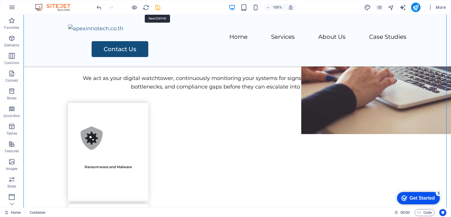
click at [157, 6] on icon "save" at bounding box center [158, 7] width 7 height 7
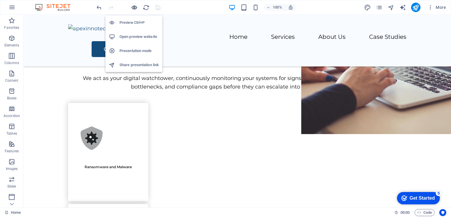
click at [132, 9] on icon "button" at bounding box center [134, 7] width 7 height 7
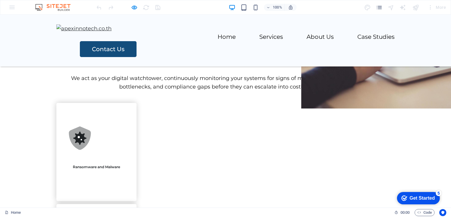
click at [56, 30] on img at bounding box center [83, 28] width 55 height 9
click at [132, 0] on div "100% More" at bounding box center [225, 7] width 451 height 14
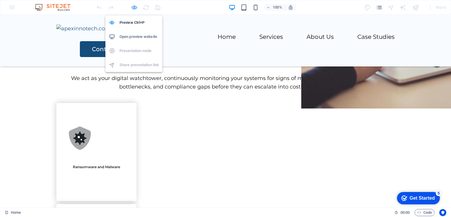
click at [133, 6] on icon "button" at bounding box center [134, 7] width 7 height 7
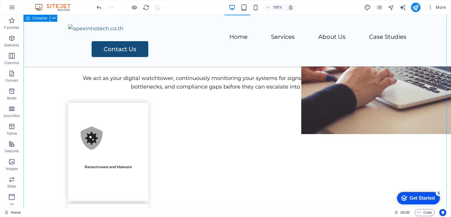
click at [68, 28] on div at bounding box center [237, 28] width 338 height 9
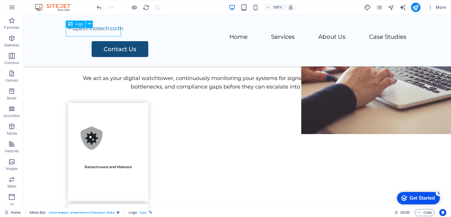
click at [69, 31] on div at bounding box center [237, 28] width 338 height 9
select select "px"
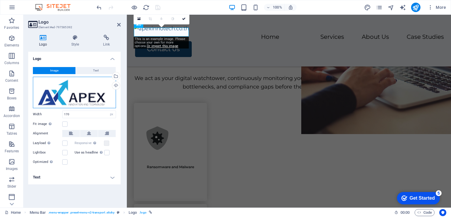
click at [67, 89] on div "Drag files here, click to choose files or select files from Files or our free s…" at bounding box center [74, 92] width 83 height 31
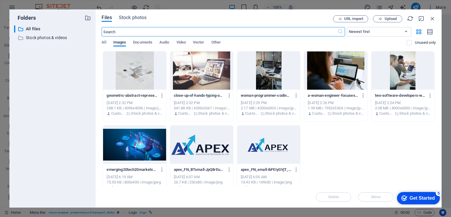
scroll to position [238, 0]
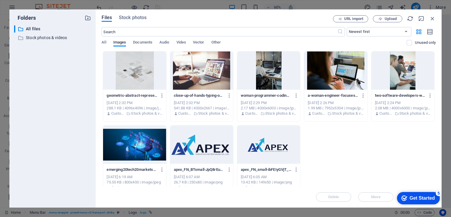
click at [251, 154] on div at bounding box center [268, 144] width 63 height 38
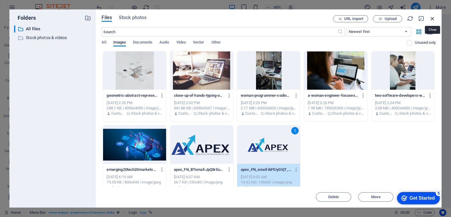
click at [434, 20] on icon "button" at bounding box center [432, 18] width 6 height 6
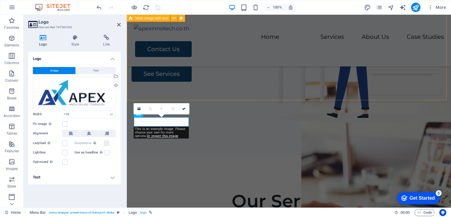
scroll to position [0, 0]
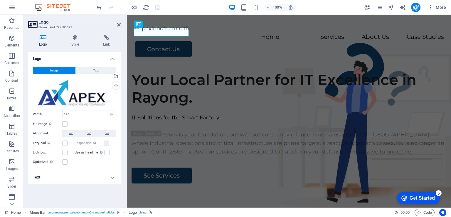
click at [138, 8] on div at bounding box center [128, 7] width 66 height 9
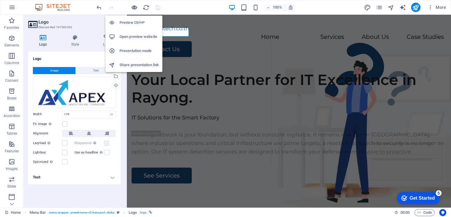
click at [134, 8] on icon "button" at bounding box center [134, 7] width 7 height 7
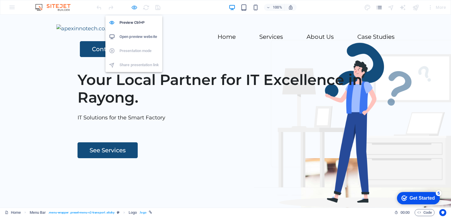
click at [135, 7] on icon "button" at bounding box center [134, 7] width 7 height 7
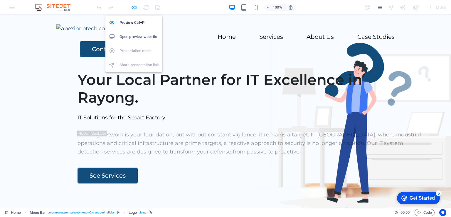
select select "px"
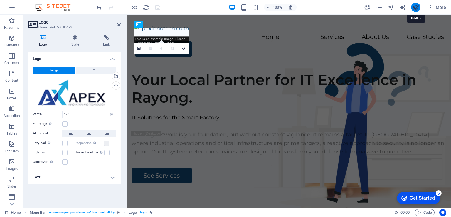
click at [414, 6] on icon "publish" at bounding box center [415, 7] width 7 height 7
select select "px"
